Goal: Find specific fact: Find specific fact

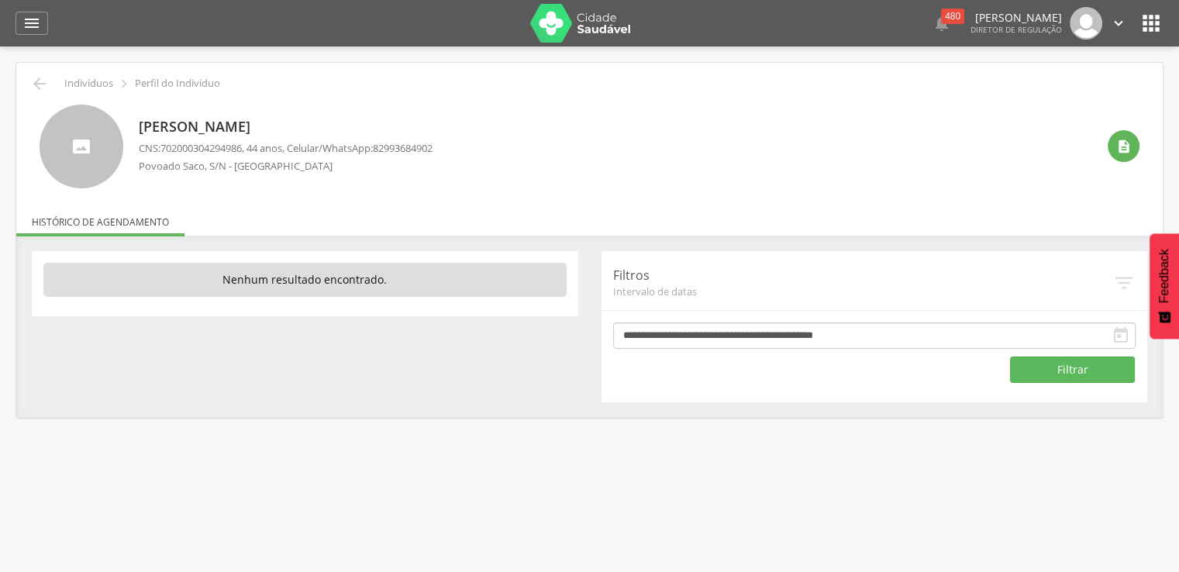
click at [164, 145] on span "702000304294986" at bounding box center [200, 148] width 81 height 14
drag, startPoint x: 164, startPoint y: 145, endPoint x: 189, endPoint y: 144, distance: 24.8
click at [189, 144] on span "702000304294986" at bounding box center [200, 148] width 81 height 14
copy span "702000304294986"
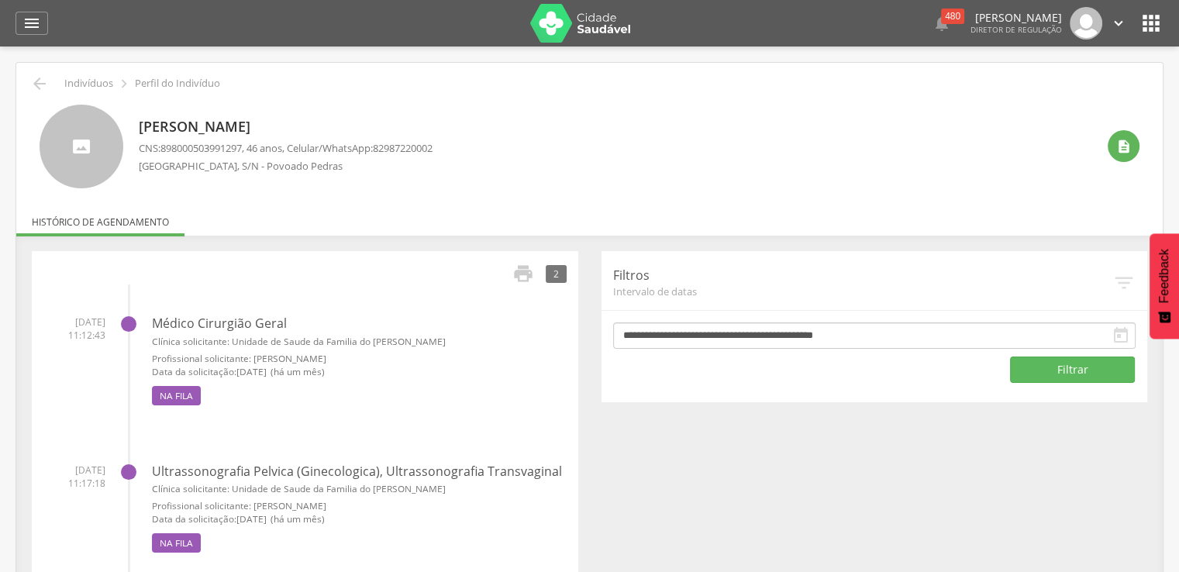
click at [164, 145] on span "898000503991297" at bounding box center [200, 148] width 81 height 14
drag, startPoint x: 164, startPoint y: 145, endPoint x: 191, endPoint y: 149, distance: 27.4
click at [191, 149] on span "898000503991297" at bounding box center [200, 148] width 81 height 14
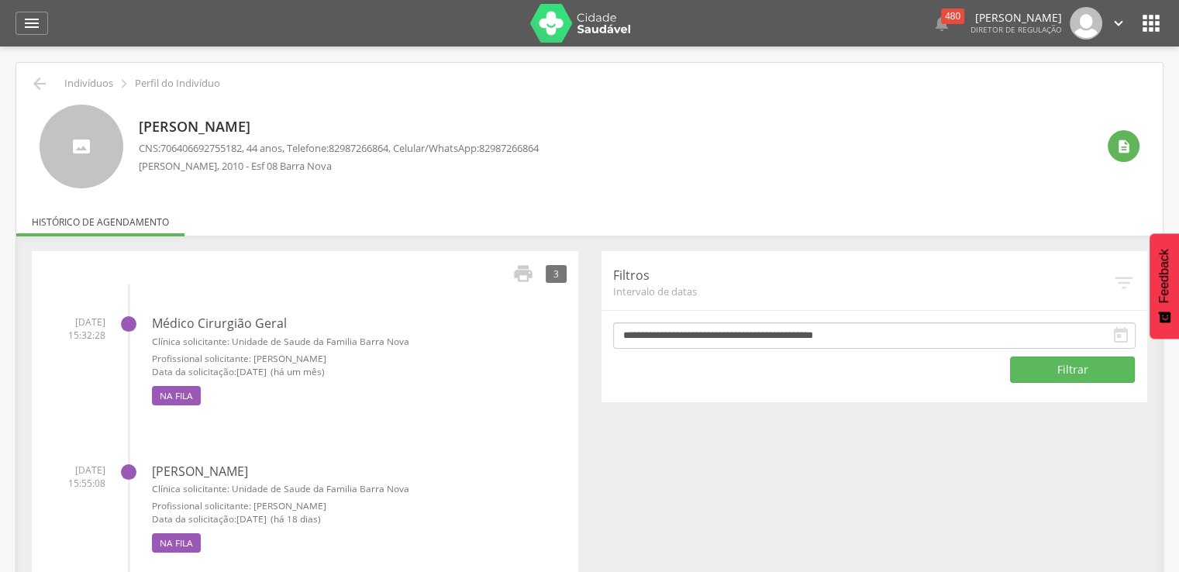
click at [164, 146] on span "706406692755182" at bounding box center [200, 148] width 81 height 14
drag, startPoint x: 164, startPoint y: 146, endPoint x: 216, endPoint y: 152, distance: 53.0
click at [216, 152] on span "706406692755182" at bounding box center [200, 148] width 81 height 14
copy span "706406692755182"
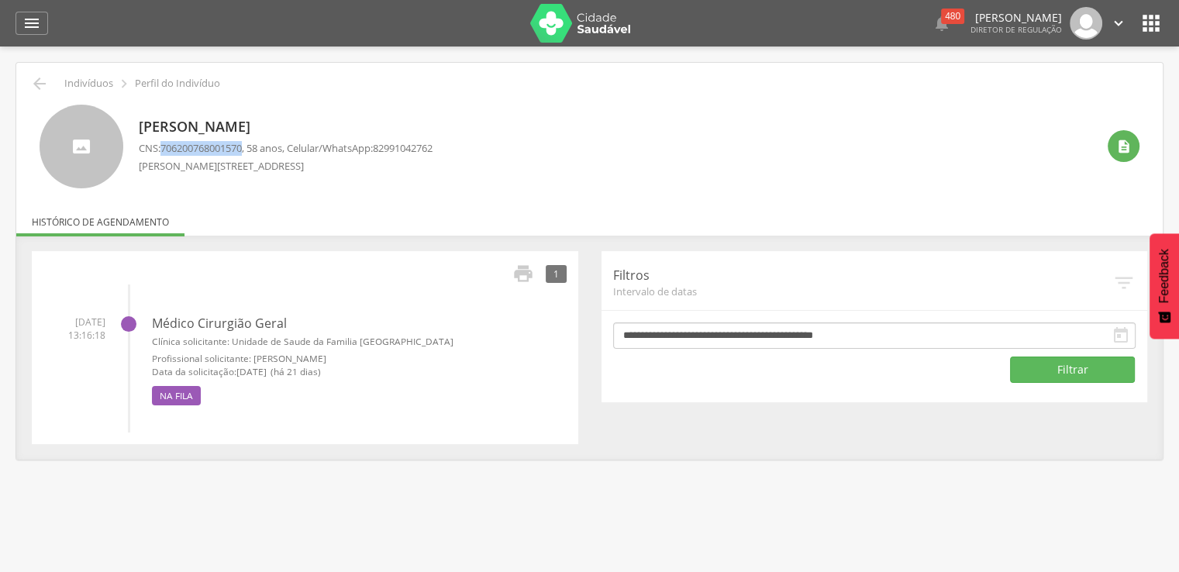
drag, startPoint x: 164, startPoint y: 144, endPoint x: 247, endPoint y: 146, distance: 83.0
click at [242, 146] on span "706200768001570" at bounding box center [200, 148] width 81 height 14
copy span "706200768001570"
drag, startPoint x: 162, startPoint y: 147, endPoint x: 247, endPoint y: 149, distance: 85.3
click at [247, 149] on p "CNS: 700509933818457 , 47 anos, Telefone: 82993754344 , Celular/WhatsApp: 82993…" at bounding box center [339, 148] width 400 height 15
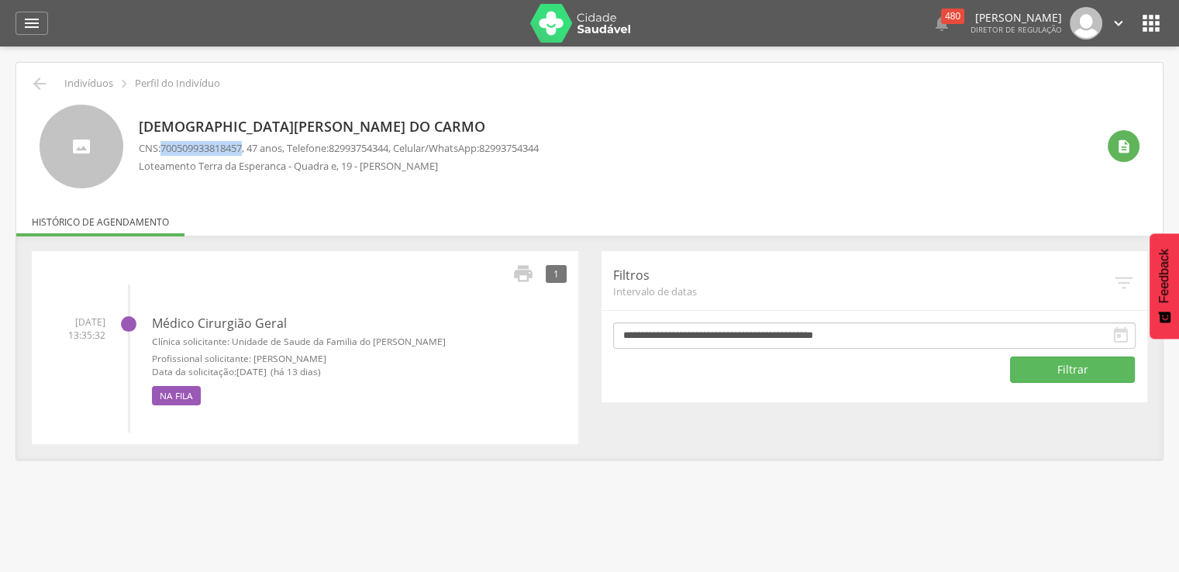
copy span "700509933818457"
click at [164, 146] on span "700509933818457" at bounding box center [200, 148] width 81 height 14
drag, startPoint x: 164, startPoint y: 146, endPoint x: 189, endPoint y: 146, distance: 24.8
click at [189, 146] on span "700509933818457" at bounding box center [200, 148] width 81 height 14
copy span "700509933818457"
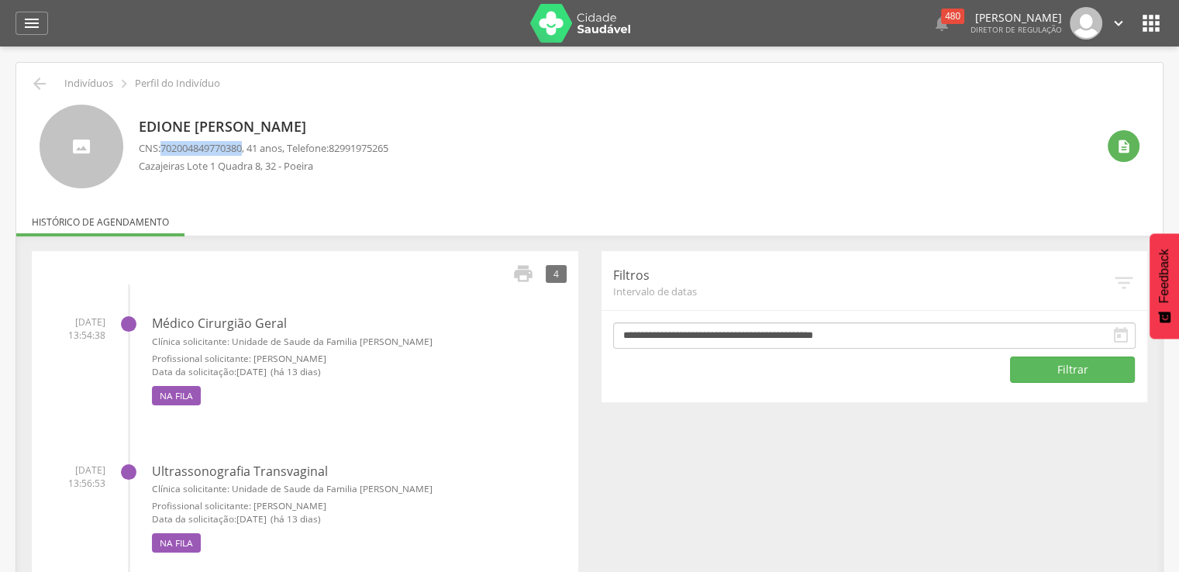
drag, startPoint x: 164, startPoint y: 146, endPoint x: 249, endPoint y: 146, distance: 84.5
click at [242, 146] on span "702004849770380" at bounding box center [200, 148] width 81 height 14
drag, startPoint x: 164, startPoint y: 146, endPoint x: 248, endPoint y: 148, distance: 84.5
click at [242, 148] on span "702004849770380" at bounding box center [200, 148] width 81 height 14
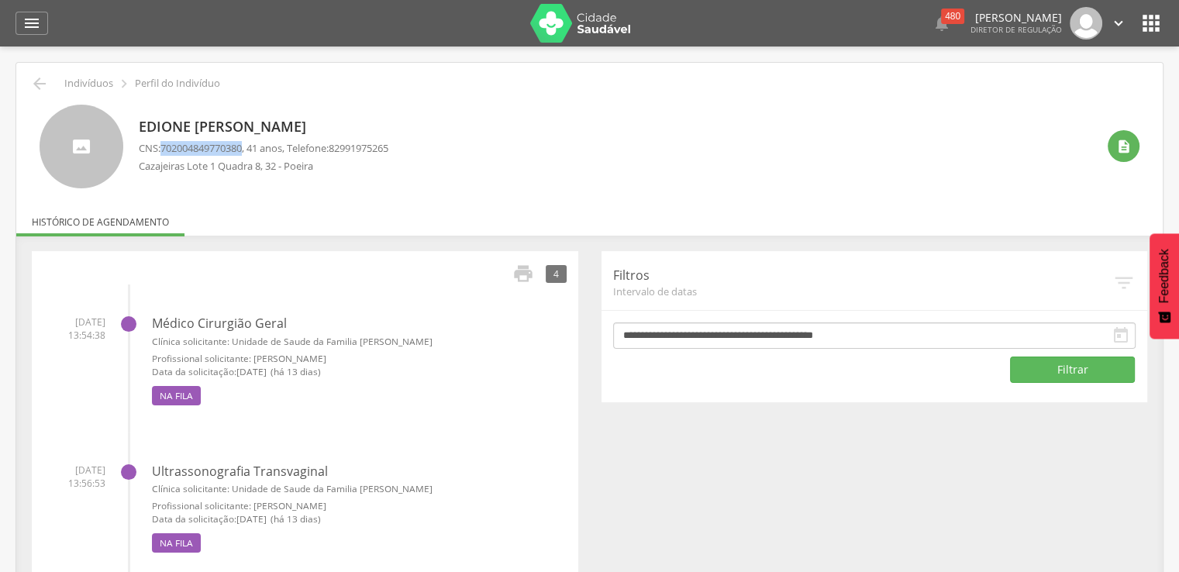
copy span "702004849770380"
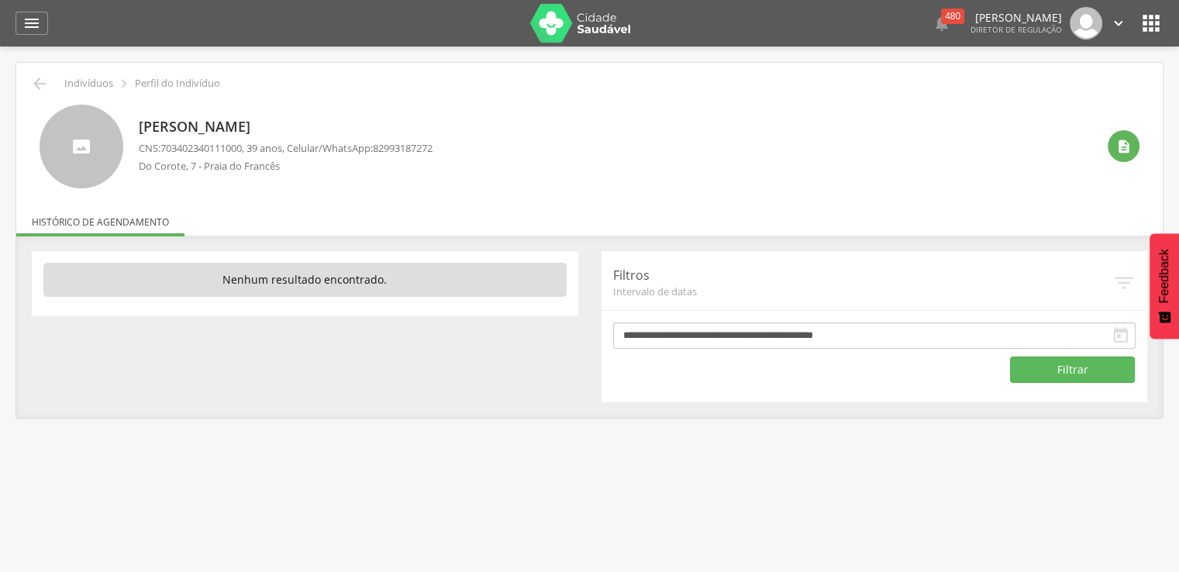
click at [164, 145] on span "703402340111000" at bounding box center [200, 148] width 81 height 14
drag, startPoint x: 164, startPoint y: 145, endPoint x: 203, endPoint y: 146, distance: 38.8
click at [203, 146] on span "703402340111000" at bounding box center [200, 148] width 81 height 14
copy span "703402340111000"
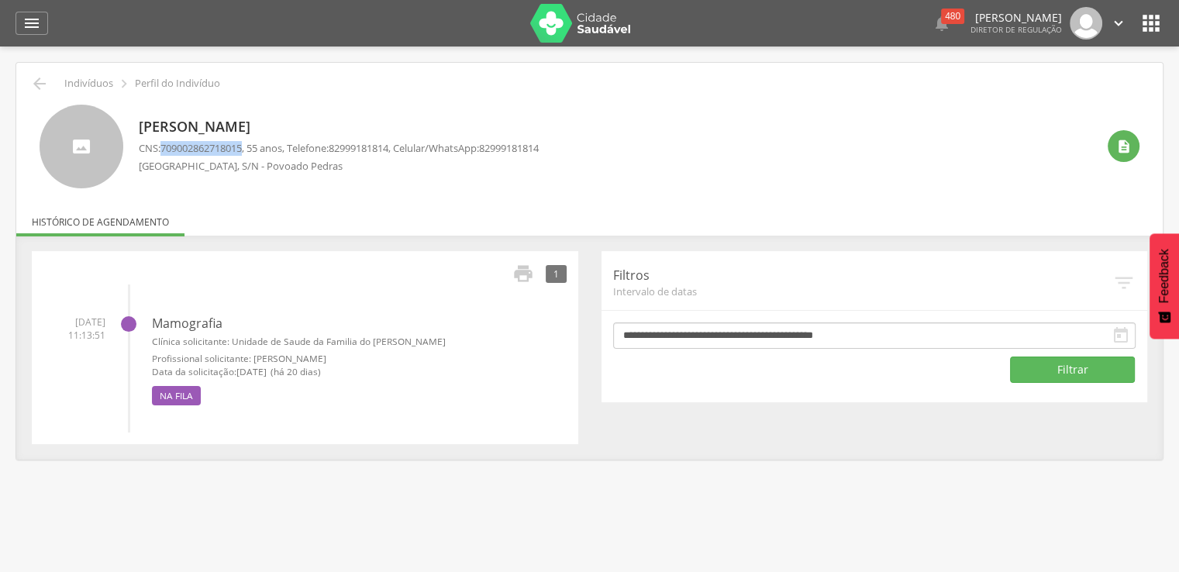
drag, startPoint x: 164, startPoint y: 149, endPoint x: 250, endPoint y: 147, distance: 85.3
click at [250, 147] on p "CNS: 709002862718015 , 55 anos, Telefone: 82999181814 , Celular/WhatsApp: 82999…" at bounding box center [339, 148] width 400 height 15
copy span "709002862718015"
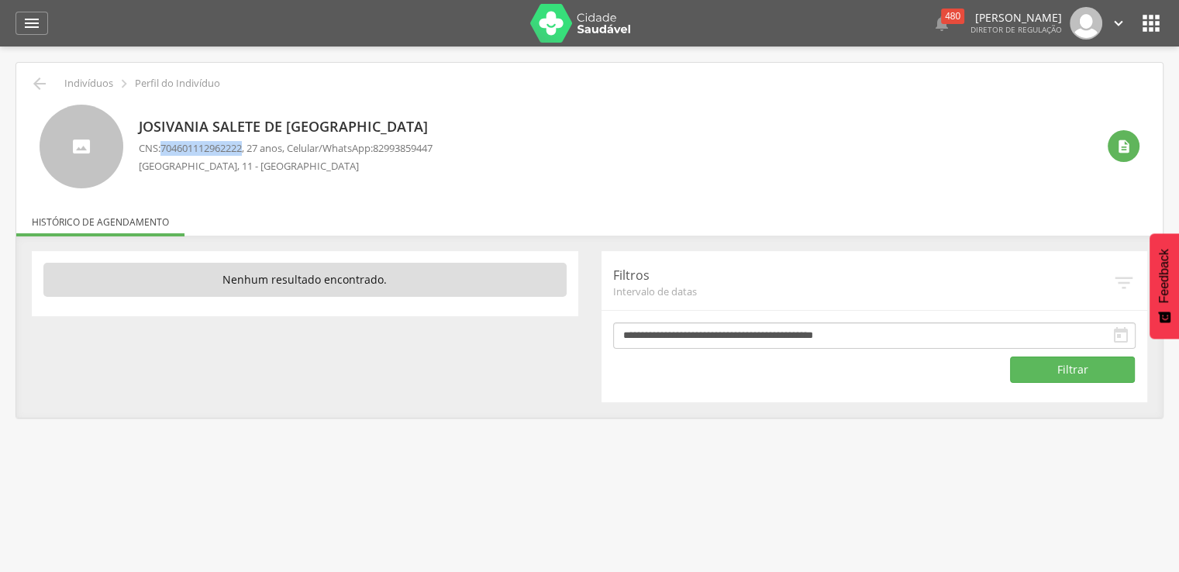
drag, startPoint x: 163, startPoint y: 144, endPoint x: 249, endPoint y: 149, distance: 86.2
click at [242, 149] on span "704601112962222" at bounding box center [200, 148] width 81 height 14
copy span "704601112962222"
